Goal: Information Seeking & Learning: Learn about a topic

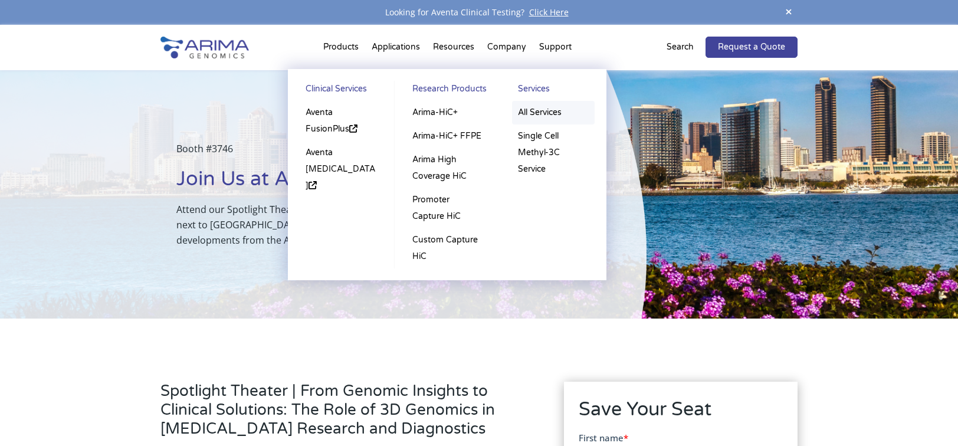
click at [542, 112] on link "All Services" at bounding box center [553, 113] width 83 height 24
click at [535, 149] on link "Single Cell Methyl-3C Service" at bounding box center [553, 152] width 83 height 57
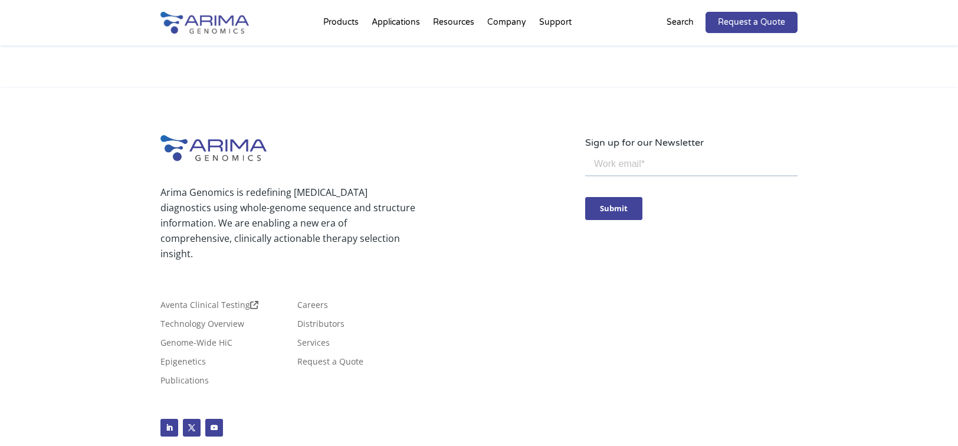
scroll to position [1169, 0]
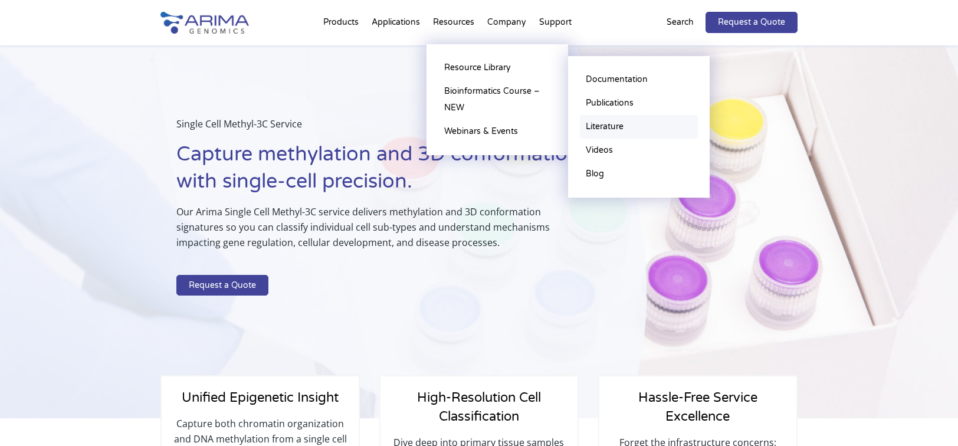
click at [622, 125] on link "Literature" at bounding box center [639, 127] width 118 height 24
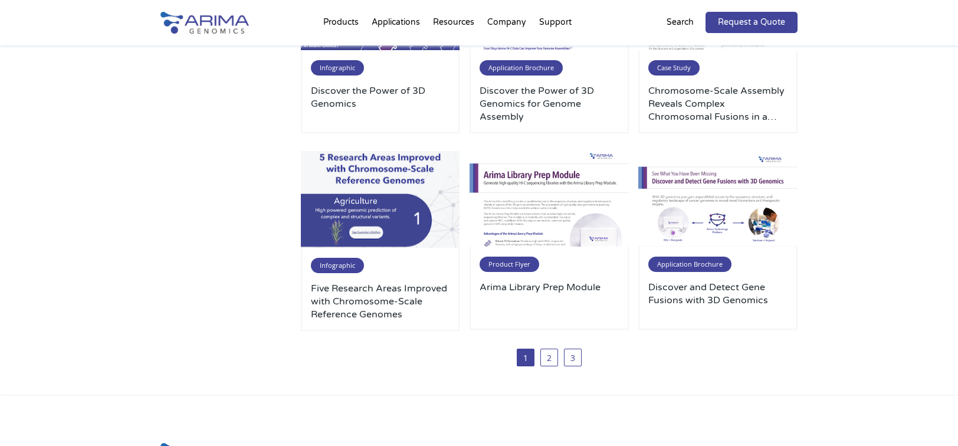
scroll to position [613, 0]
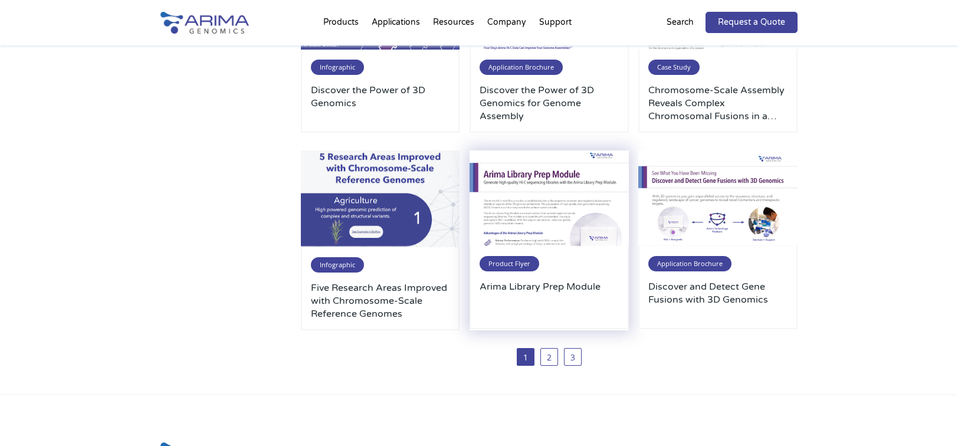
click at [537, 215] on img at bounding box center [548, 198] width 159 height 96
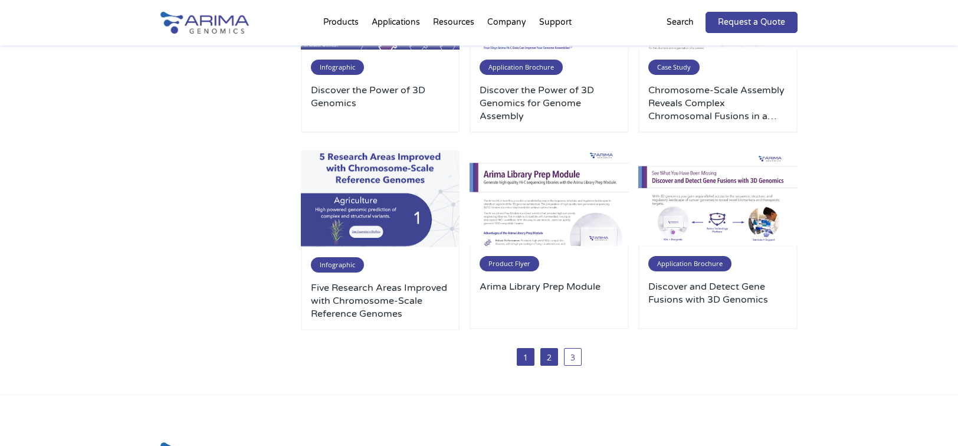
click at [551, 359] on link "2" at bounding box center [549, 357] width 18 height 18
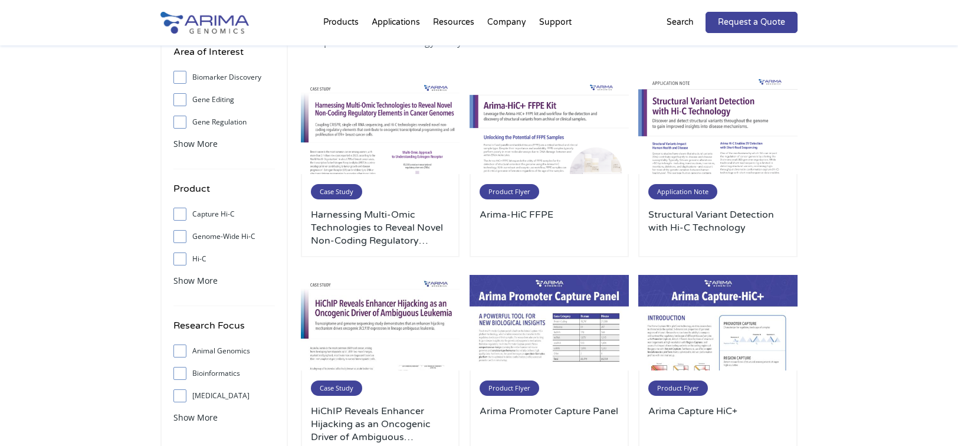
scroll to position [94, 0]
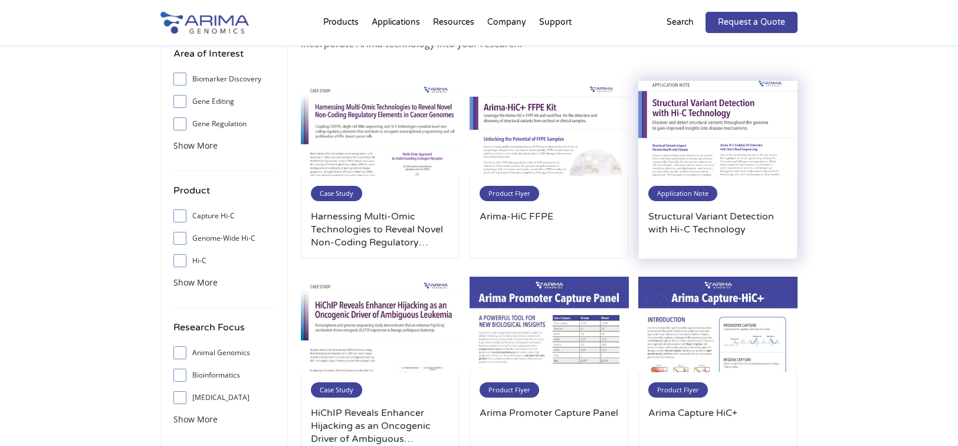
click at [718, 107] on img at bounding box center [717, 129] width 159 height 96
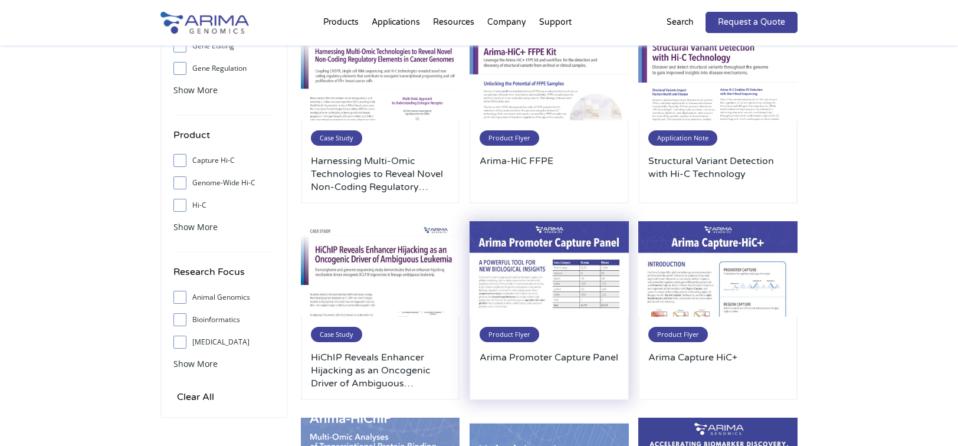
scroll to position [142, 0]
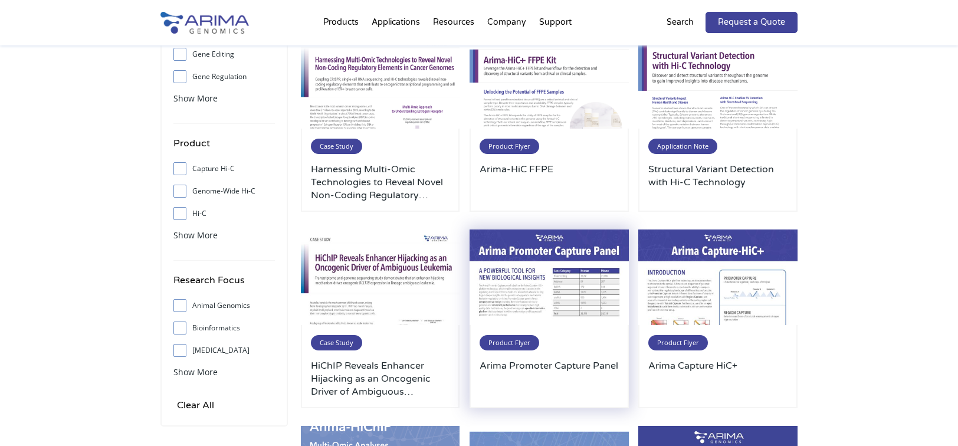
click at [525, 288] on img at bounding box center [548, 277] width 159 height 96
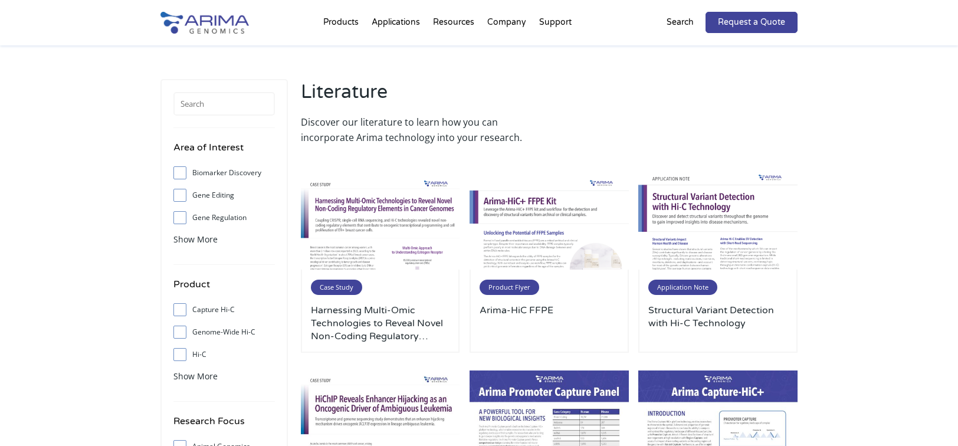
scroll to position [0, 0]
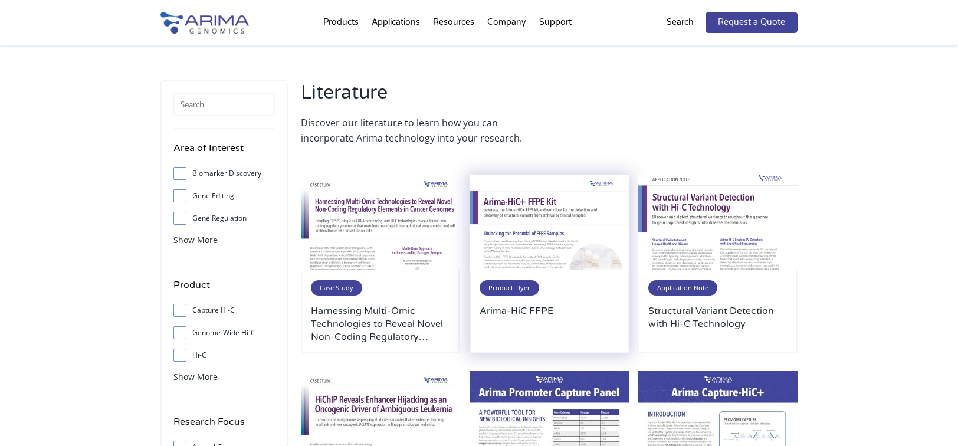
click at [520, 220] on img at bounding box center [548, 223] width 159 height 96
